Goal: Information Seeking & Learning: Check status

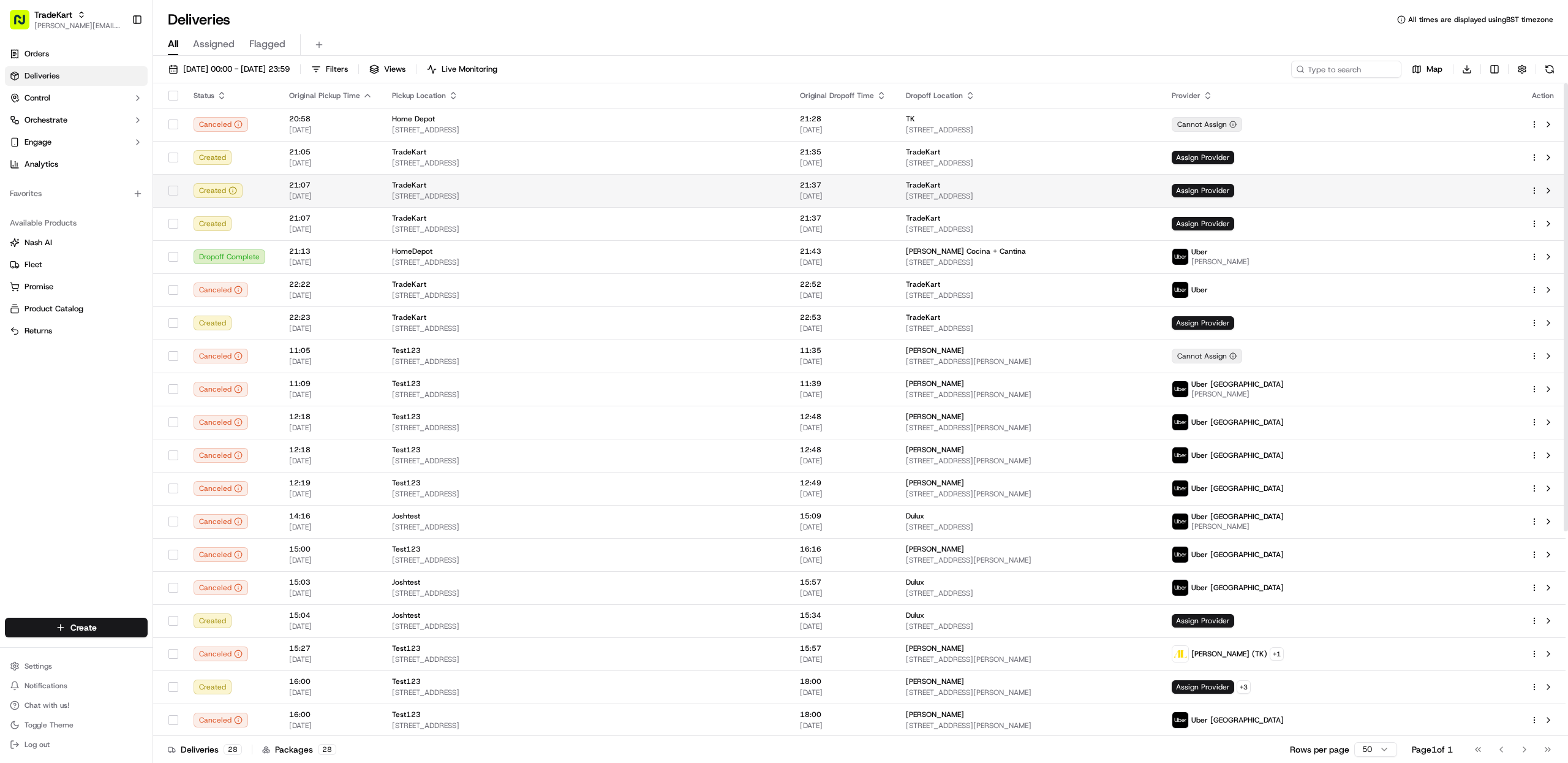
scroll to position [298, 0]
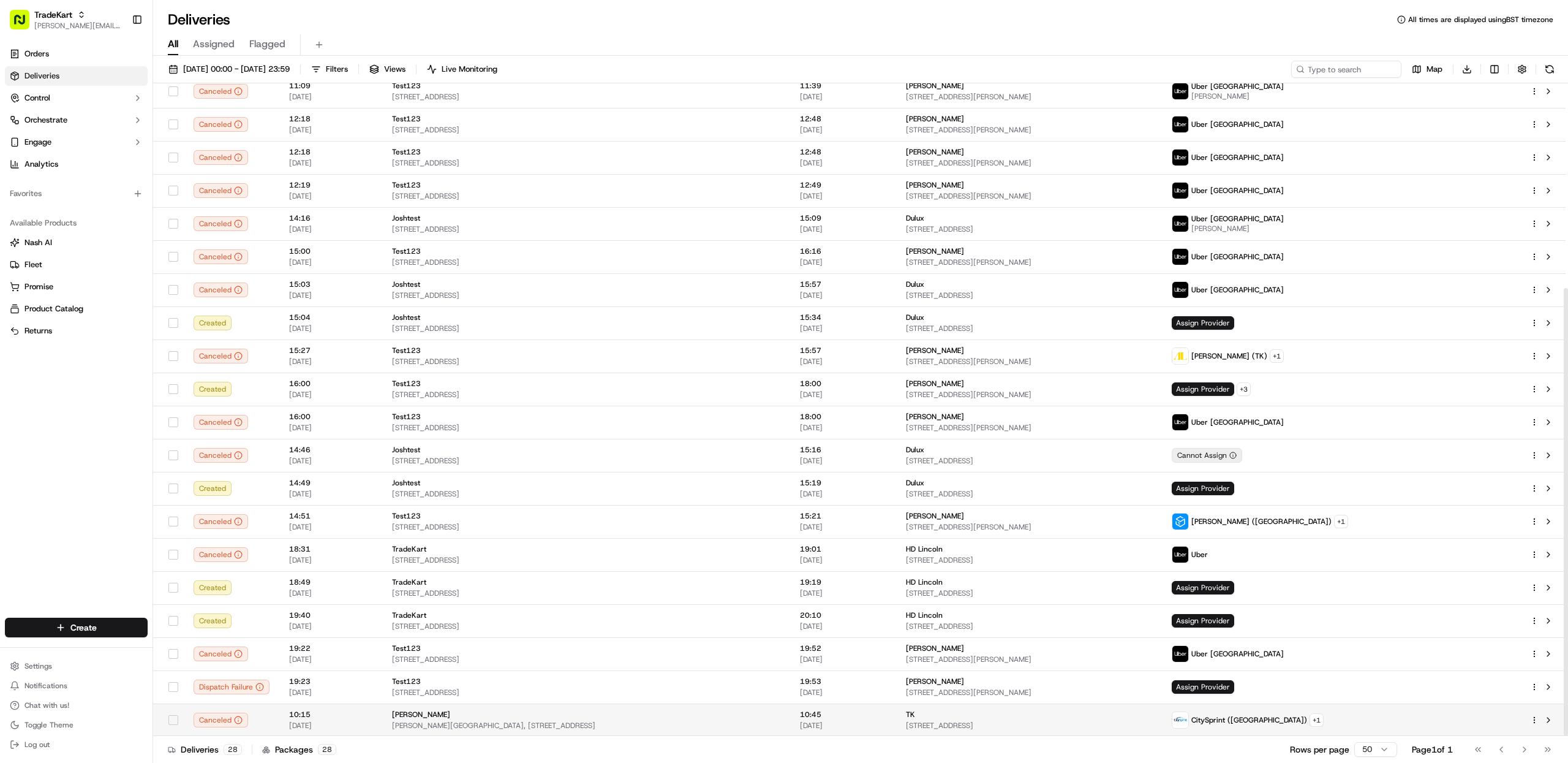
click at [709, 705] on td "[PERSON_NAME][GEOGRAPHIC_DATA], [STREET_ADDRESS]" at bounding box center [586, 720] width 408 height 33
click at [65, 19] on span "TradeKart" at bounding box center [53, 15] width 38 height 12
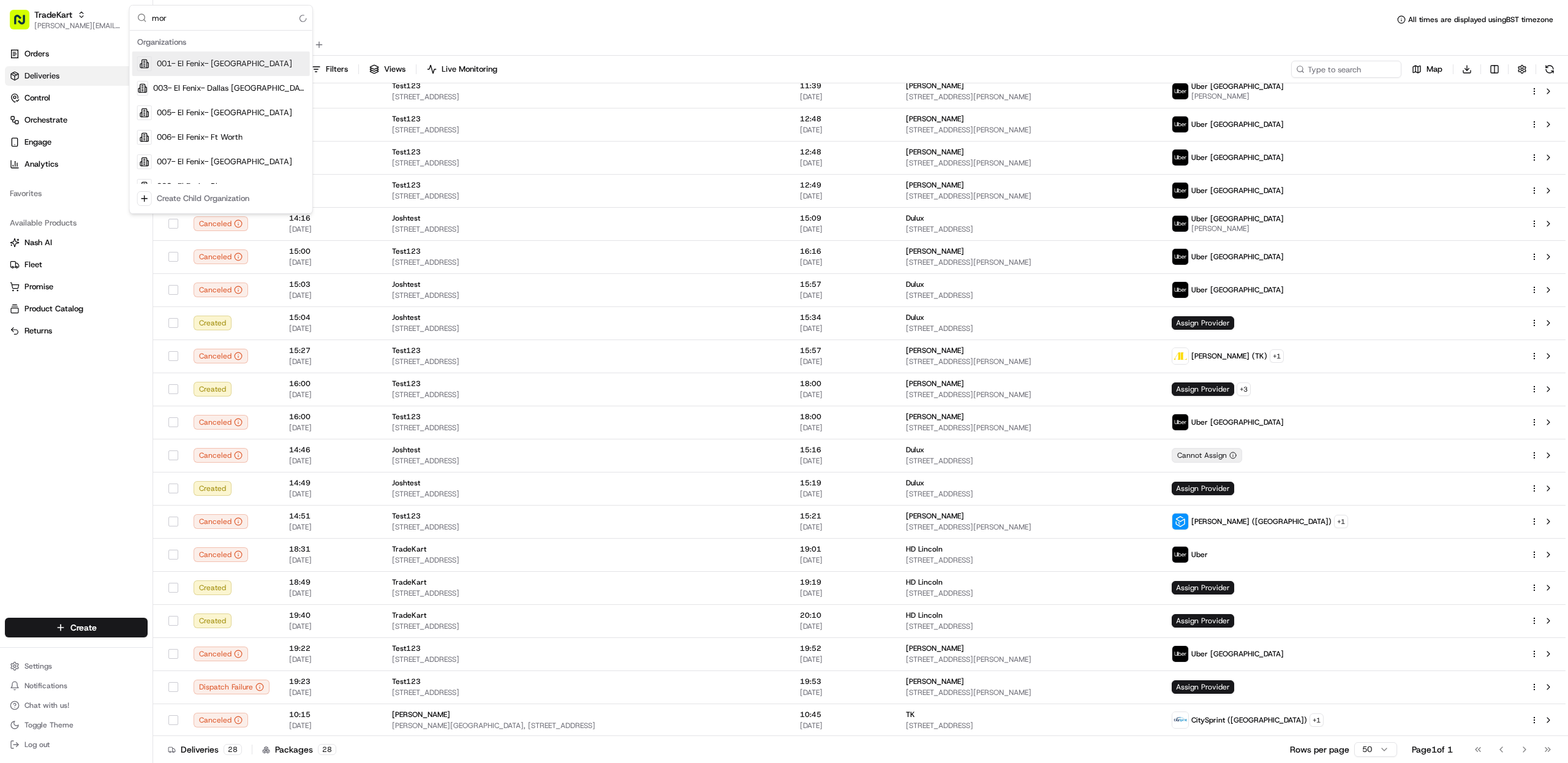
type input "morr"
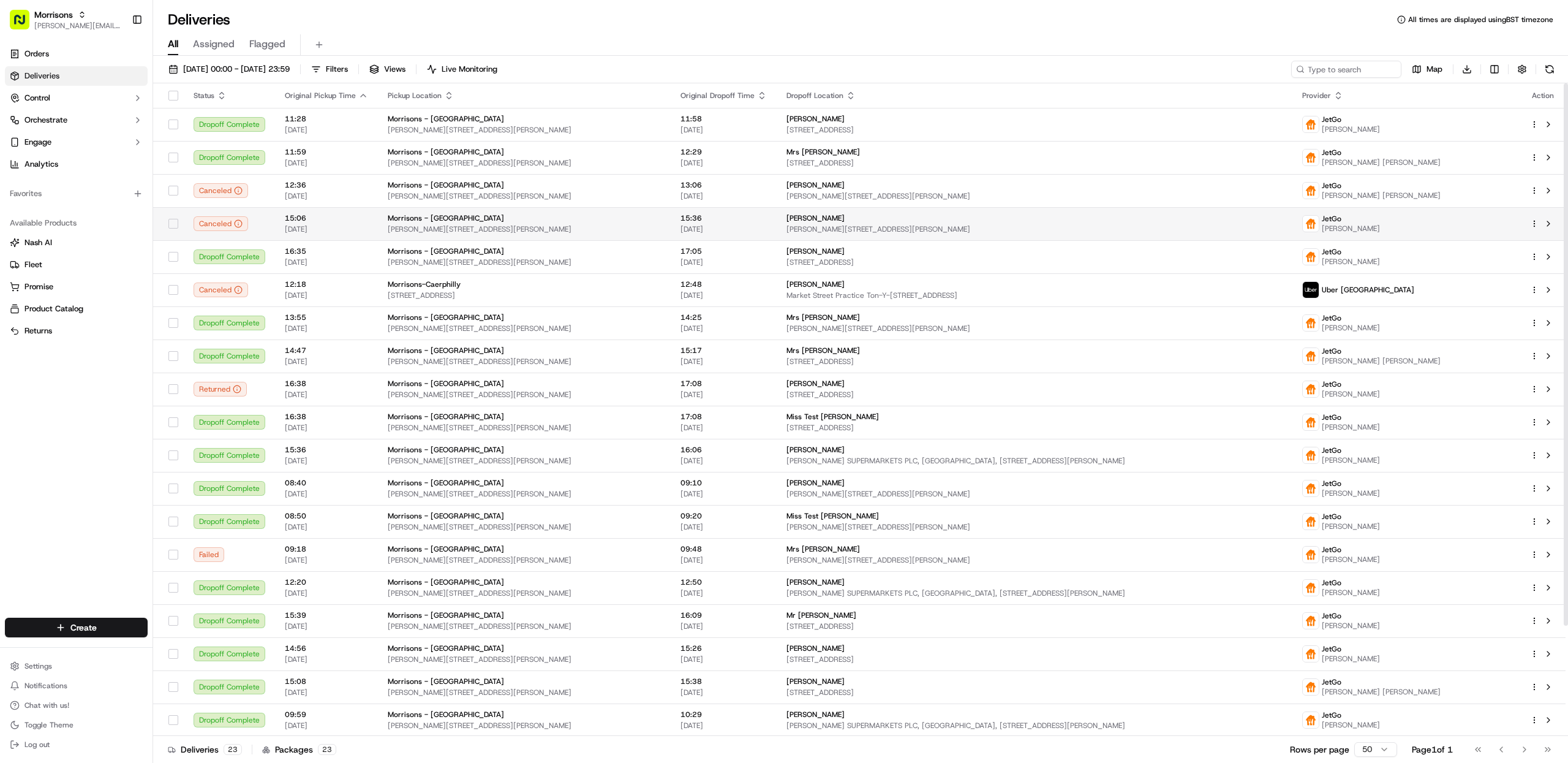
scroll to position [132, 0]
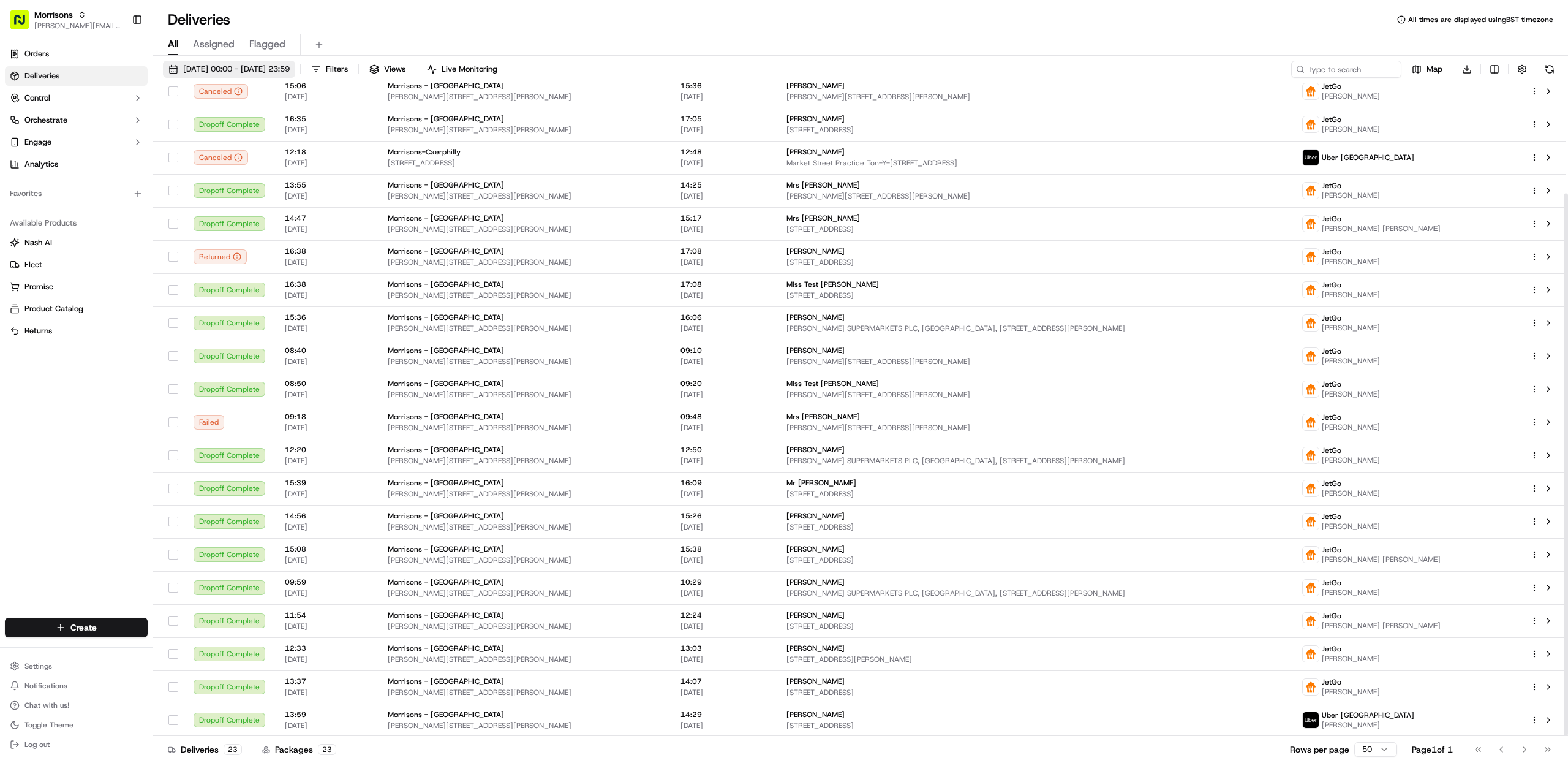
click at [236, 67] on span "[DATE] 00:00 - [DATE] 23:59" at bounding box center [236, 69] width 107 height 11
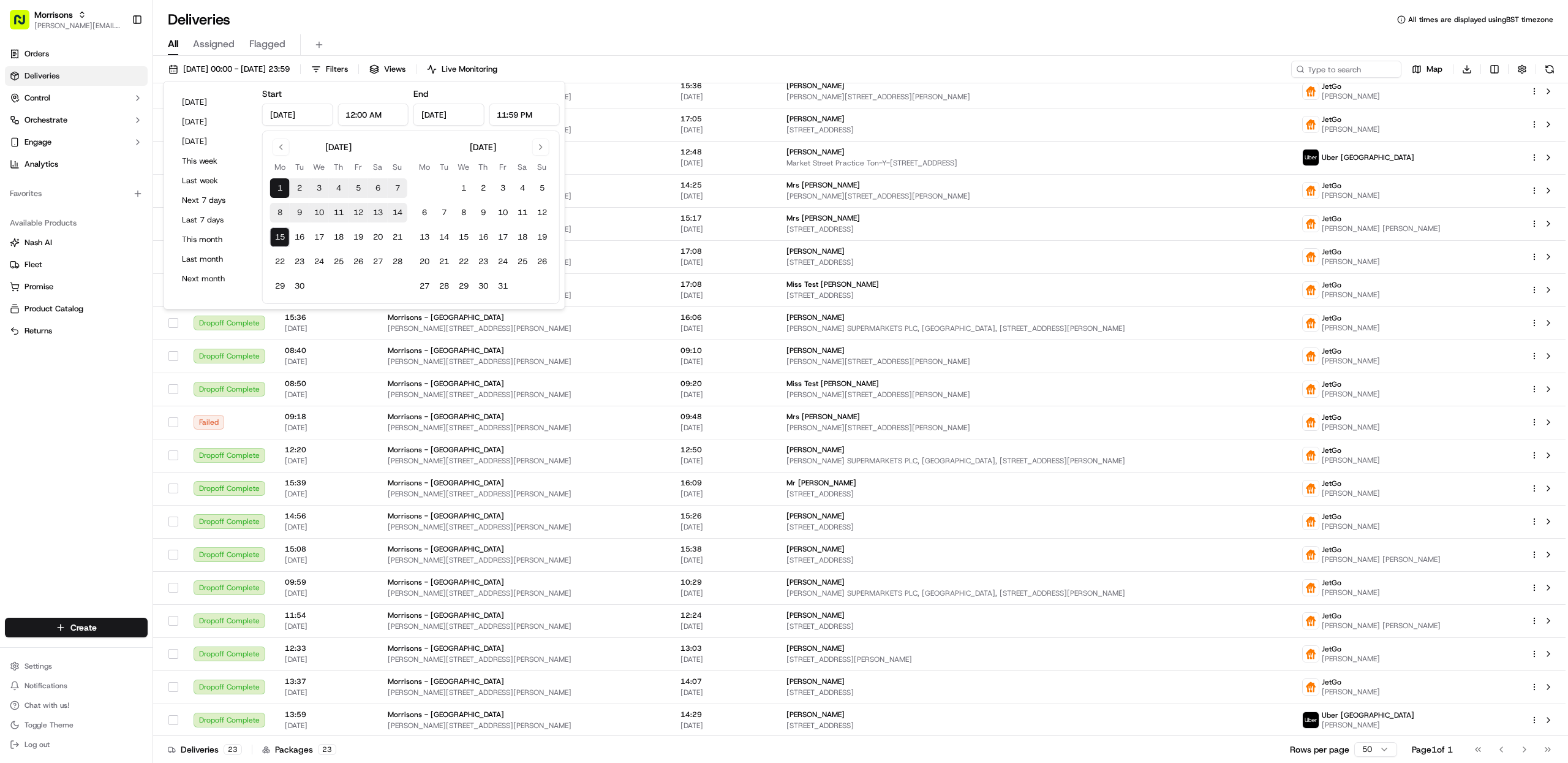
click at [279, 235] on button "15" at bounding box center [279, 237] width 19 height 19
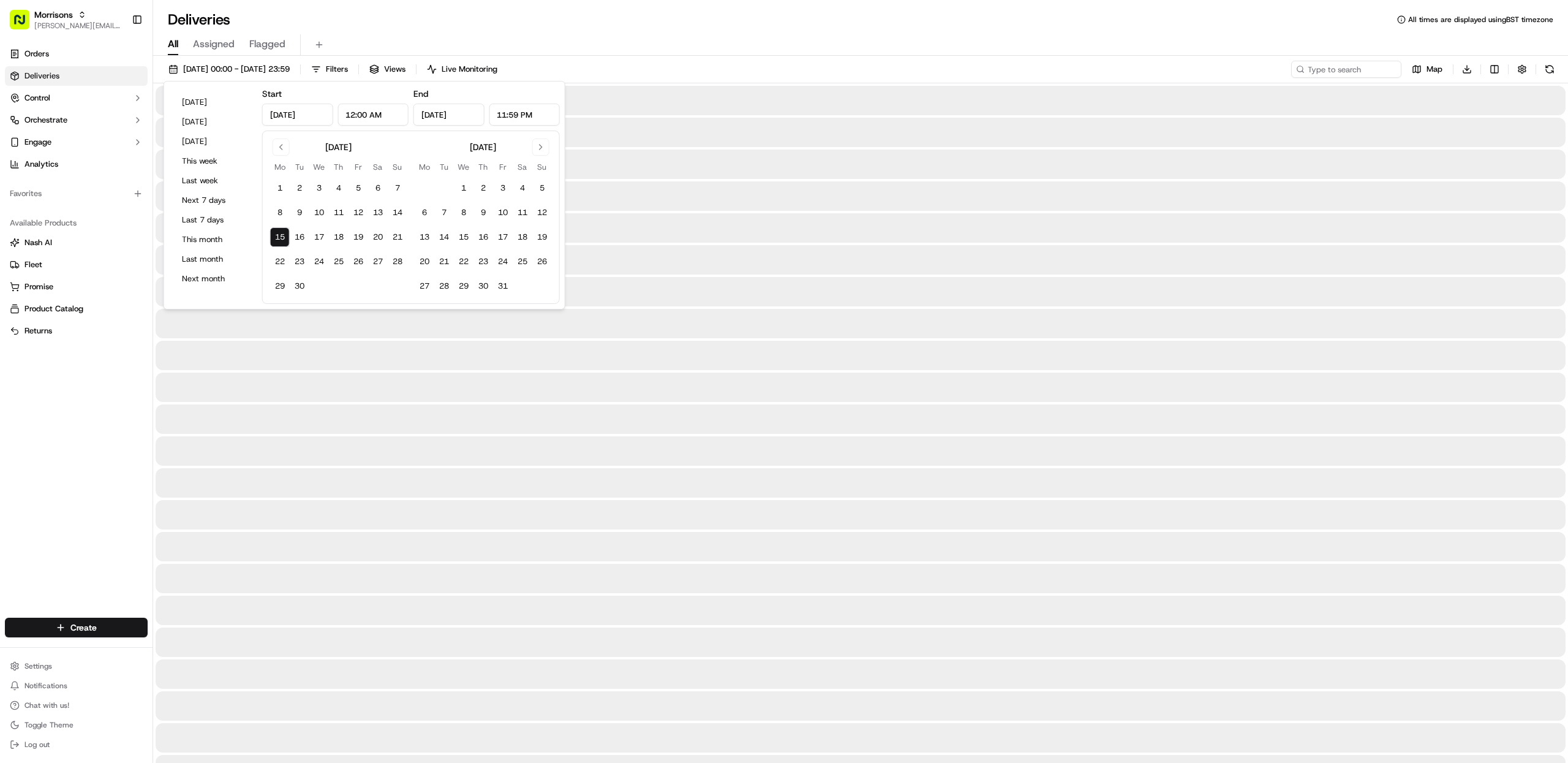
type input "[DATE]"
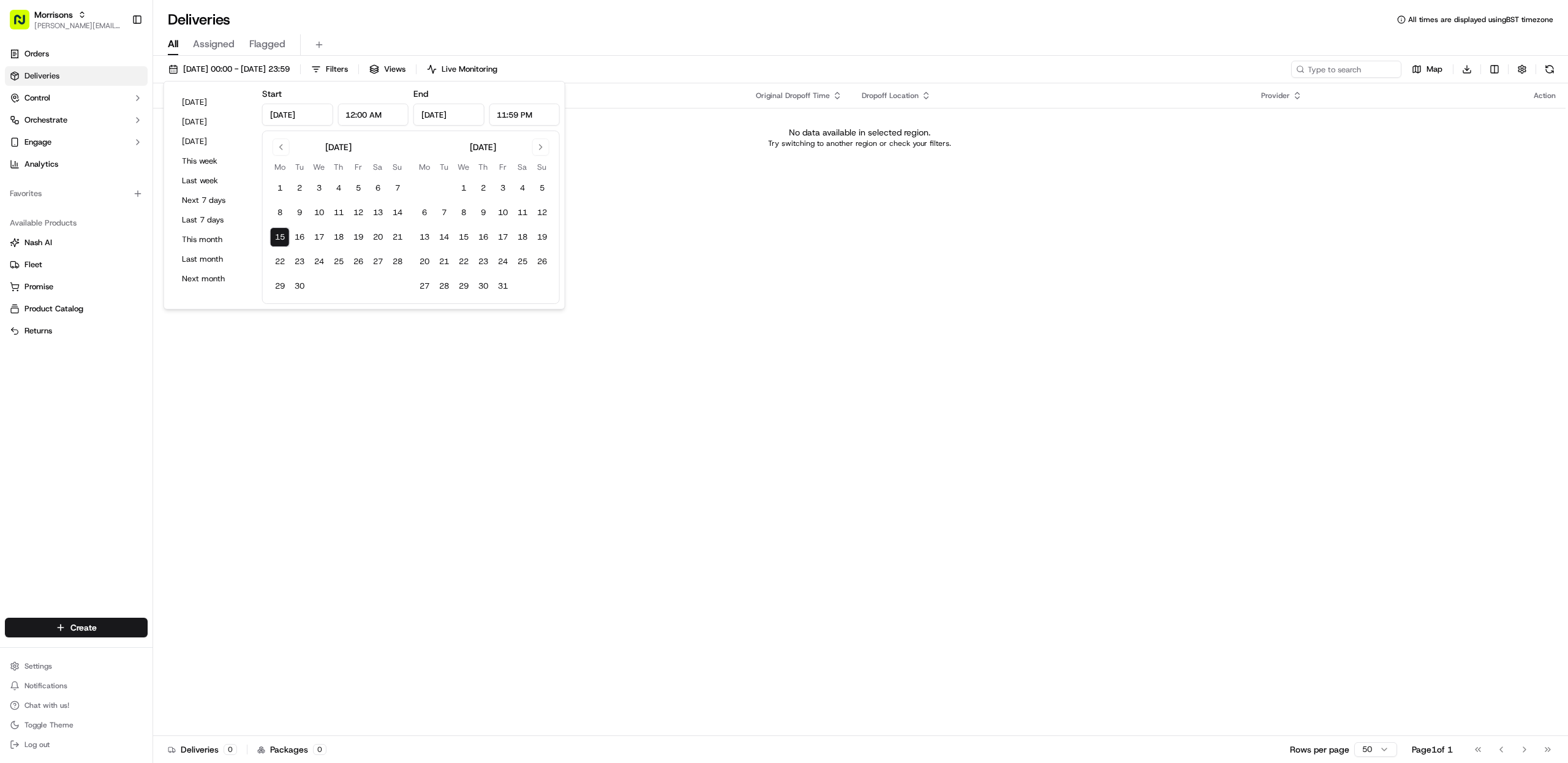
click at [630, 32] on div "All Assigned Flagged" at bounding box center [861, 42] width 1415 height 26
